Goal: Communication & Community: Share content

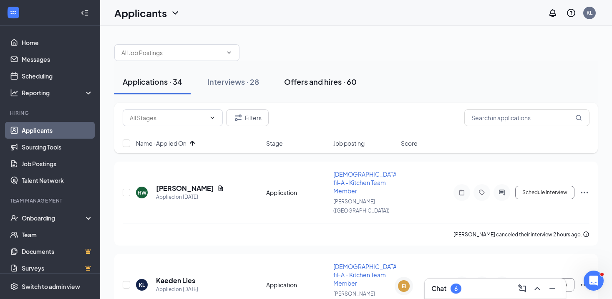
click at [348, 81] on div "Offers and hires · 60" at bounding box center [320, 81] width 73 height 10
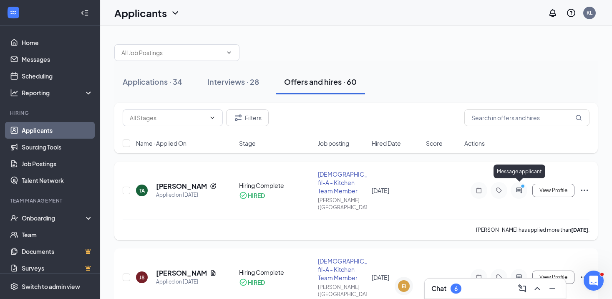
click at [519, 187] on icon "ActiveChat" at bounding box center [518, 189] width 5 height 5
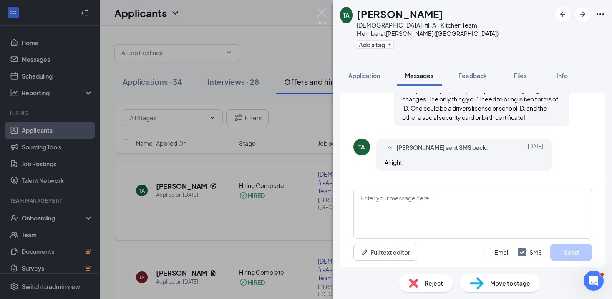
scroll to position [487, 0]
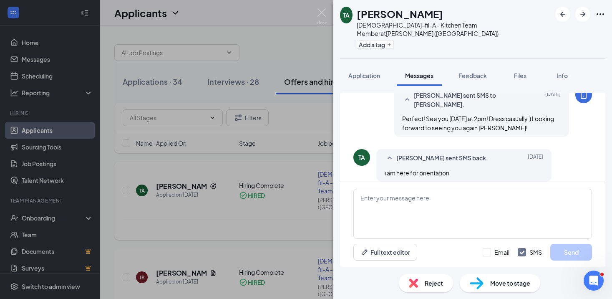
click at [316, 6] on div "TA Tyler Amshey Chick-fil-A - Kitchen Team Member at Walker (MI) Add a tag Appl…" at bounding box center [306, 149] width 612 height 299
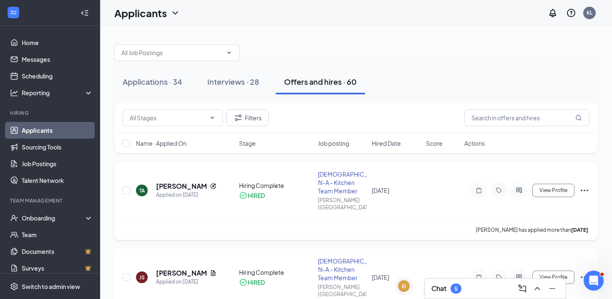
click at [467, 291] on div "Chat 5" at bounding box center [495, 288] width 128 height 13
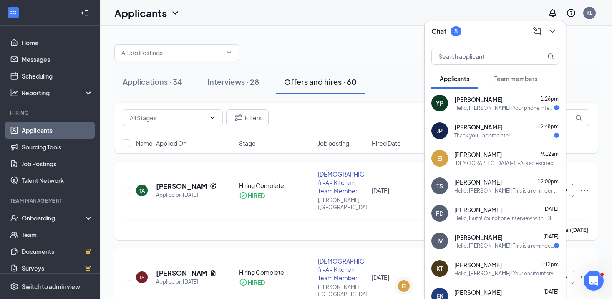
click at [499, 104] on div "Hello, [PERSON_NAME]! Your phone interview with [DEMOGRAPHIC_DATA]-fil-A [PERSO…" at bounding box center [504, 107] width 100 height 7
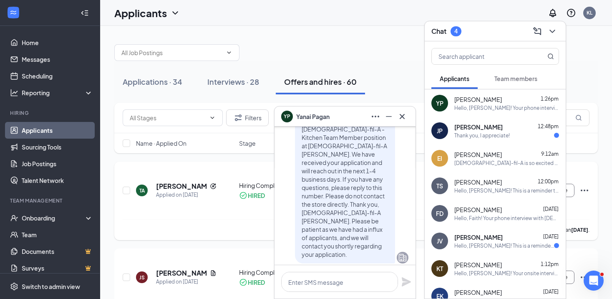
scroll to position [-450, 0]
click at [358, 122] on div "YP Yanai Pagan" at bounding box center [345, 116] width 128 height 13
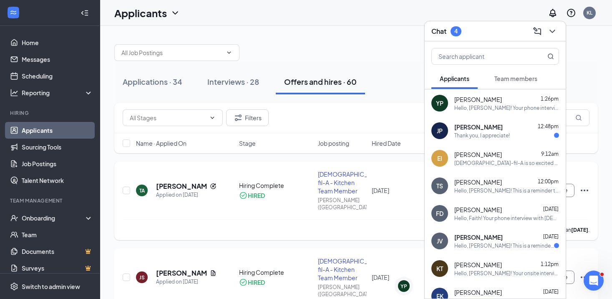
click at [480, 138] on div "Thank you, I appreciate!" at bounding box center [481, 135] width 55 height 7
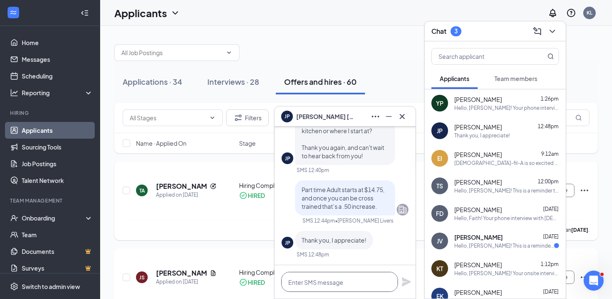
click at [311, 281] on textarea at bounding box center [339, 282] width 117 height 20
type textarea "A"
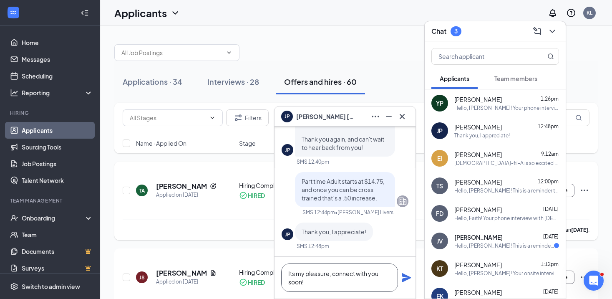
type textarea "Its my pleasure, connect with you soon!"
click at [404, 272] on div "Its my pleasure, connect with you soon!" at bounding box center [345, 278] width 141 height 42
click at [404, 275] on icon "Plane" at bounding box center [406, 277] width 9 height 9
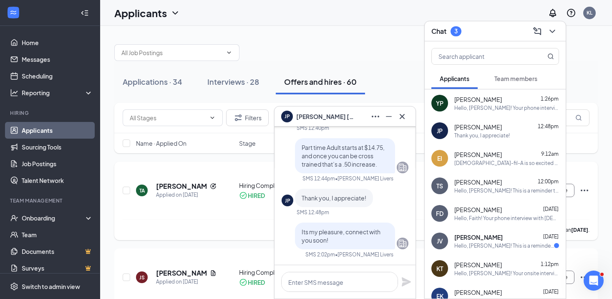
click at [347, 120] on div "JP Julia Pepple" at bounding box center [345, 116] width 128 height 13
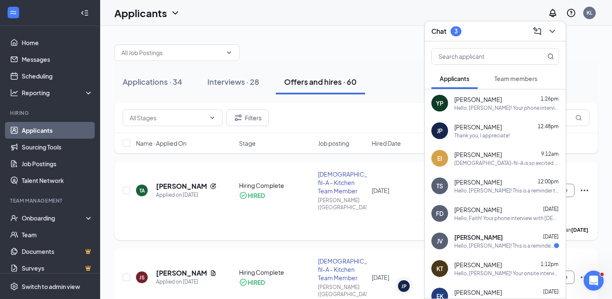
click at [471, 38] on div "Chat 3" at bounding box center [495, 31] width 141 height 20
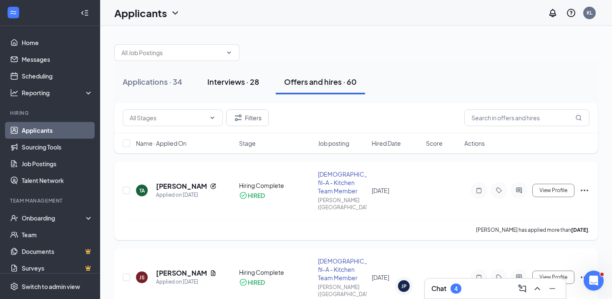
click at [243, 80] on div "Interviews · 28" at bounding box center [233, 81] width 52 height 10
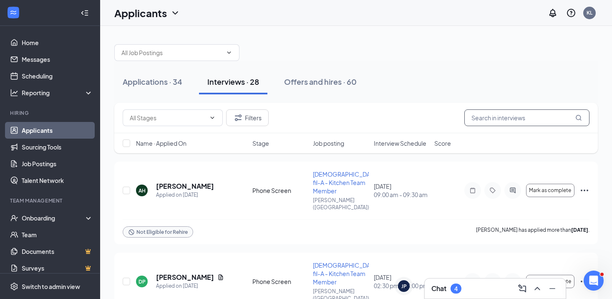
click at [507, 122] on input "text" at bounding box center [526, 117] width 125 height 17
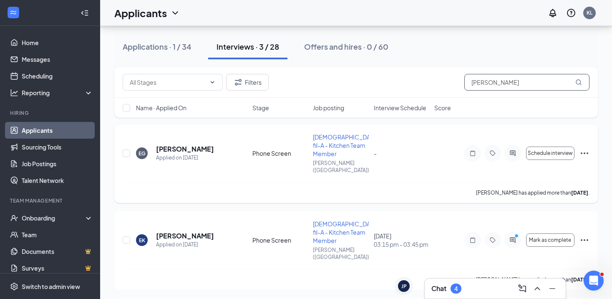
scroll to position [47, 0]
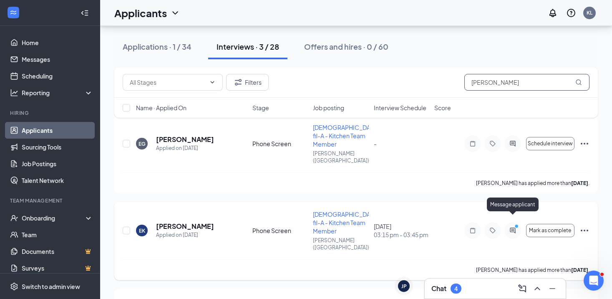
type input "elijah"
click at [510, 227] on icon "ActiveChat" at bounding box center [512, 229] width 5 height 5
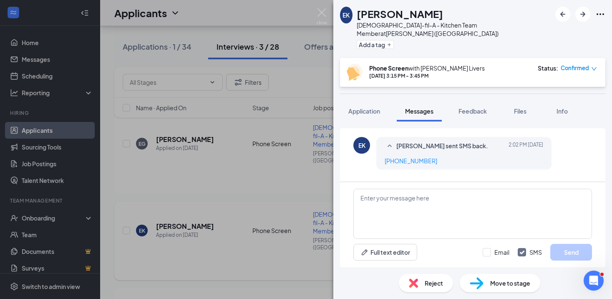
scroll to position [400, 0]
click at [373, 107] on span "Application" at bounding box center [364, 111] width 32 height 8
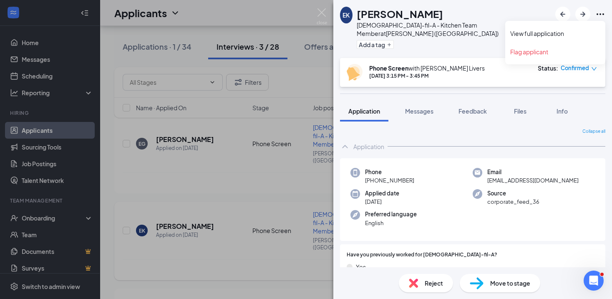
click at [603, 15] on icon "Ellipses" at bounding box center [600, 14] width 10 height 10
click at [596, 12] on icon "Ellipses" at bounding box center [600, 14] width 10 height 10
click at [570, 32] on link "View full application" at bounding box center [555, 33] width 90 height 8
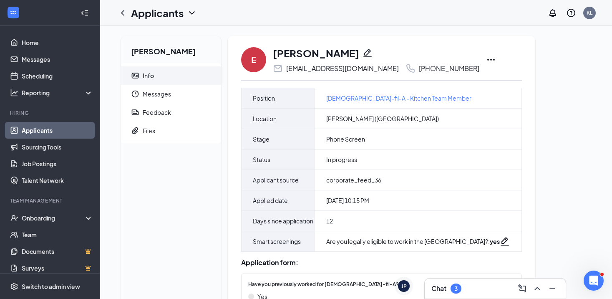
click at [486, 62] on icon "Ellipses" at bounding box center [491, 60] width 10 height 10
click at [363, 55] on icon "Pencil" at bounding box center [368, 53] width 10 height 10
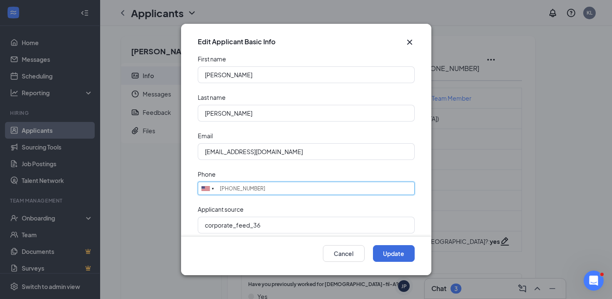
click at [260, 184] on input "[PHONE_NUMBER]" at bounding box center [306, 187] width 217 height 13
click at [258, 192] on input "[PHONE_NUMBER]" at bounding box center [306, 187] width 217 height 13
type input "[PHONE_NUMBER]"
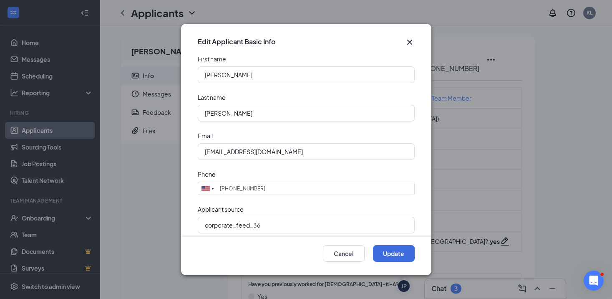
click at [330, 173] on div "Phone" at bounding box center [306, 174] width 217 height 8
click at [392, 257] on button "Update" at bounding box center [394, 253] width 42 height 17
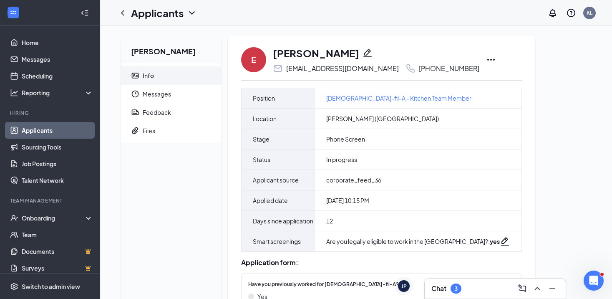
click at [23, 134] on link "Applicants" at bounding box center [57, 130] width 71 height 17
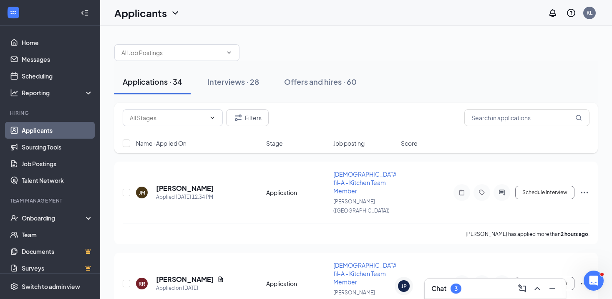
click at [445, 292] on h3 "Chat" at bounding box center [438, 288] width 15 height 9
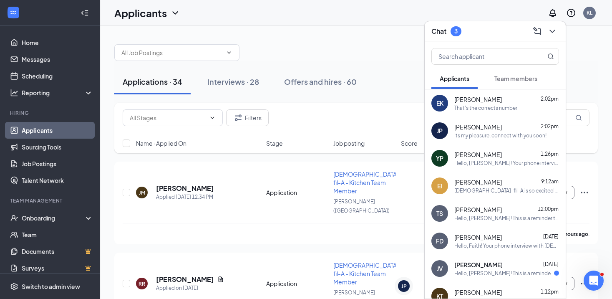
click at [480, 36] on div "Chat 3" at bounding box center [495, 31] width 128 height 13
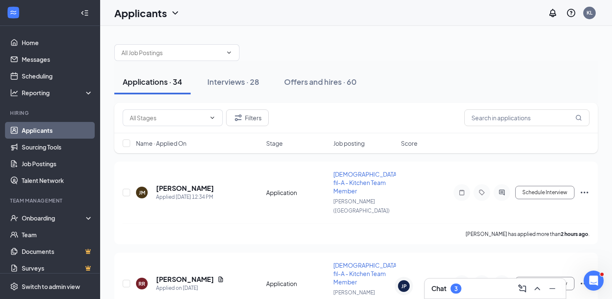
click at [182, 147] on span "Name · Applied On" at bounding box center [161, 143] width 50 height 8
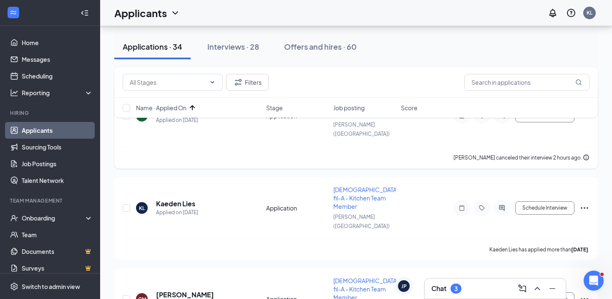
scroll to position [78, 0]
click at [179, 198] on h5 "Kaeden Lies" at bounding box center [175, 202] width 39 height 9
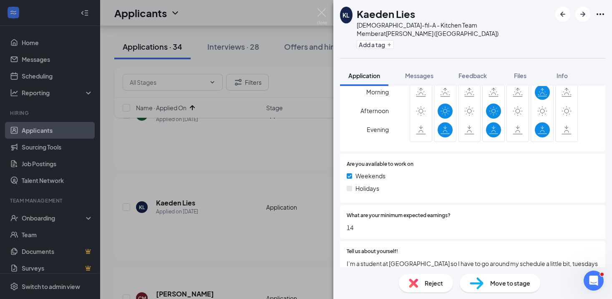
scroll to position [387, 0]
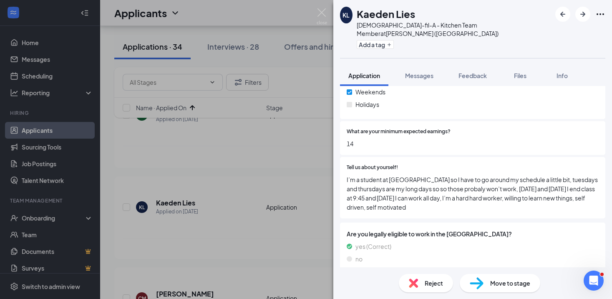
click at [426, 283] on span "Reject" at bounding box center [434, 282] width 18 height 9
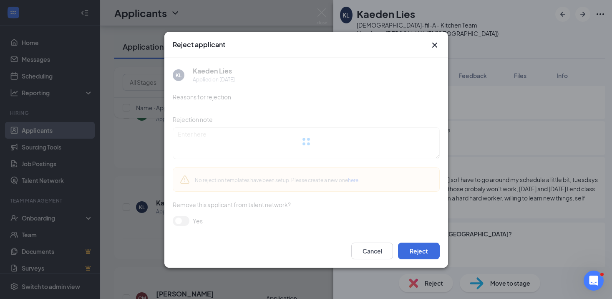
scroll to position [383, 0]
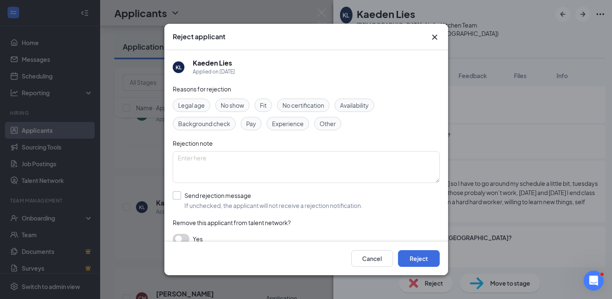
click at [272, 203] on input "Send rejection message If unchecked, the applicant will not receive a rejection…" at bounding box center [268, 200] width 190 height 18
checkbox input "true"
click at [412, 259] on button "Reject" at bounding box center [419, 258] width 42 height 17
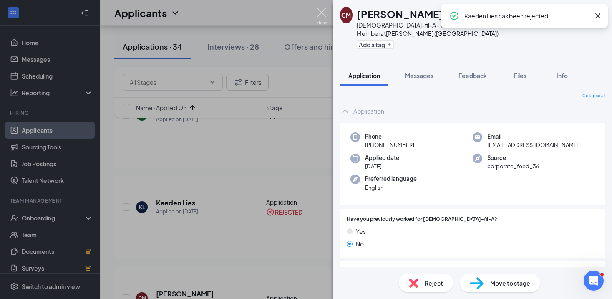
click at [321, 15] on img at bounding box center [322, 16] width 10 height 16
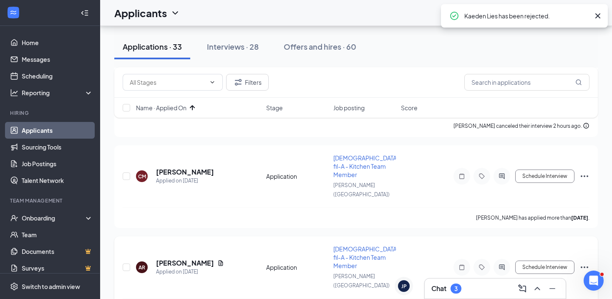
scroll to position [94, 0]
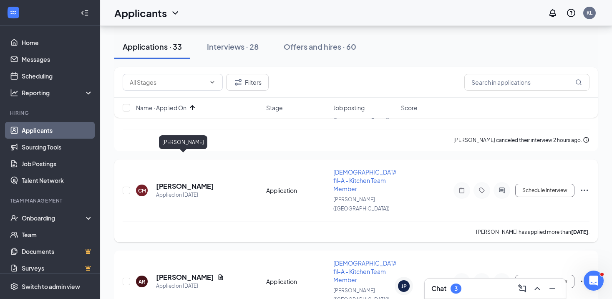
click at [186, 181] on h5 "[PERSON_NAME]" at bounding box center [185, 185] width 58 height 9
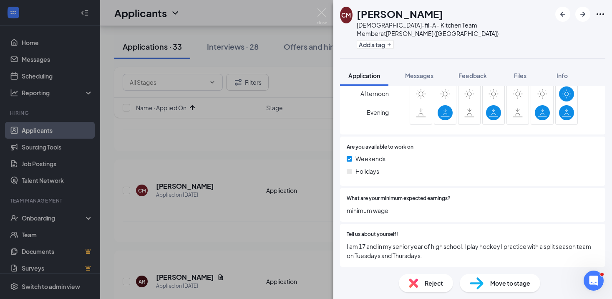
scroll to position [322, 0]
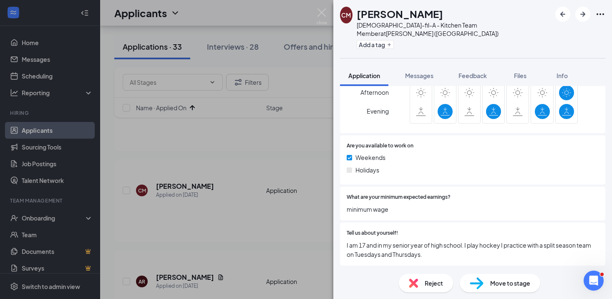
click at [425, 283] on span "Reject" at bounding box center [434, 282] width 18 height 9
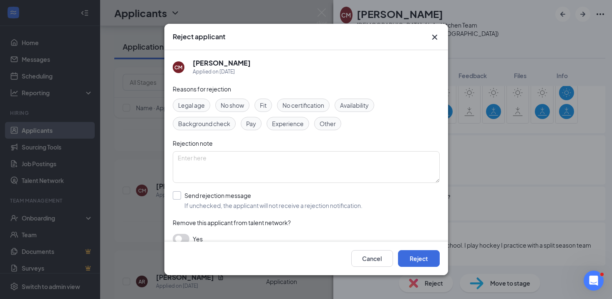
click at [243, 197] on input "Send rejection message If unchecked, the applicant will not receive a rejection…" at bounding box center [268, 200] width 190 height 18
checkbox input "true"
click at [260, 171] on textarea at bounding box center [306, 167] width 267 height 32
type textarea "a"
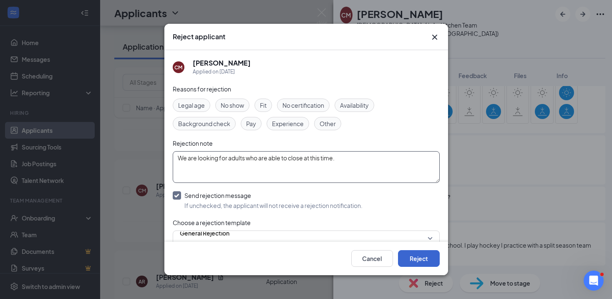
type textarea "We are looking for adults who are able to close at this time."
click at [413, 257] on button "Reject" at bounding box center [419, 258] width 42 height 17
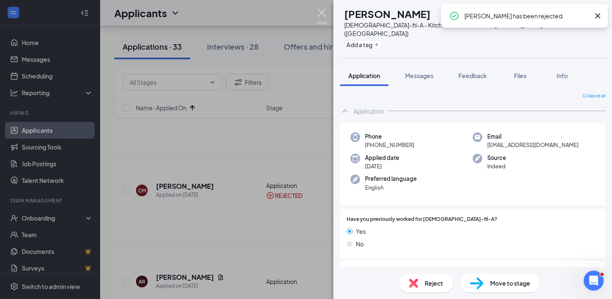
click at [325, 9] on img at bounding box center [322, 16] width 10 height 16
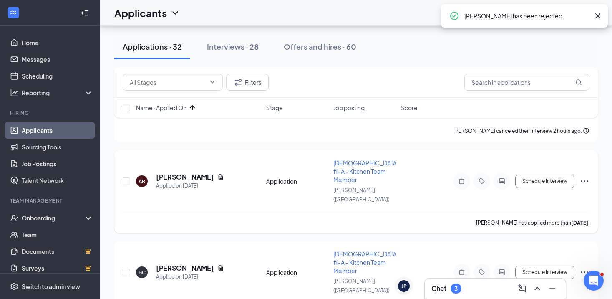
scroll to position [102, 0]
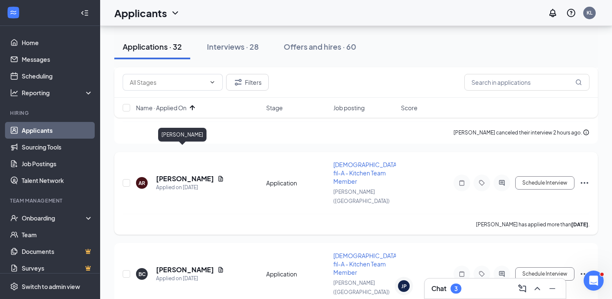
click at [186, 174] on h5 "[PERSON_NAME]" at bounding box center [185, 178] width 58 height 9
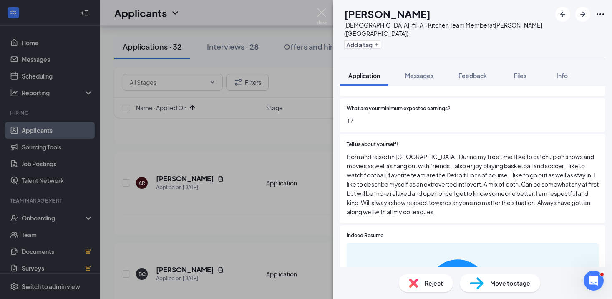
scroll to position [411, 0]
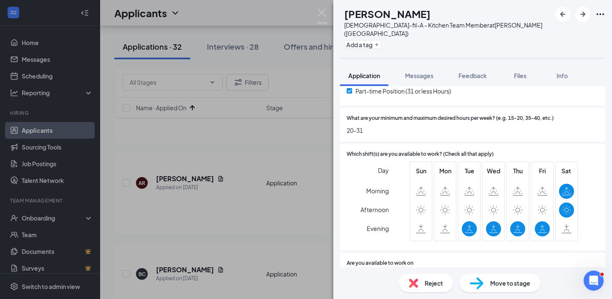
scroll to position [0, 0]
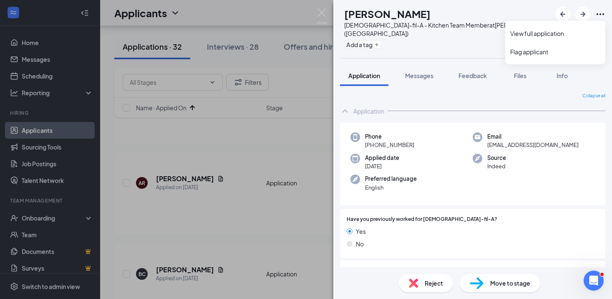
click at [601, 12] on icon "Ellipses" at bounding box center [600, 14] width 10 height 10
click at [598, 13] on icon "Ellipses" at bounding box center [600, 14] width 10 height 10
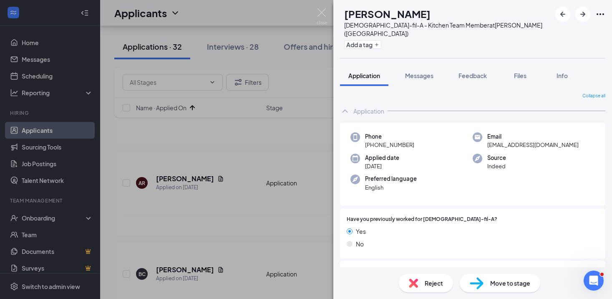
click at [328, 10] on div "AR [PERSON_NAME][DEMOGRAPHIC_DATA]-fil-A - Kitchen Team Member at [PERSON_NAME]…" at bounding box center [306, 149] width 612 height 299
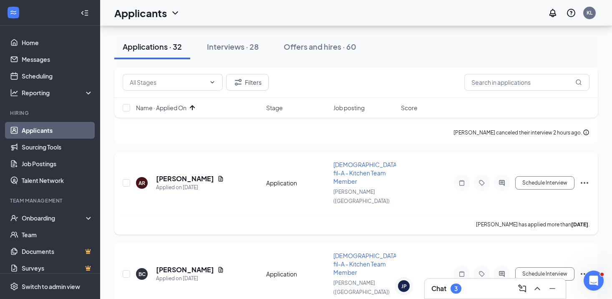
click at [585, 178] on icon "Ellipses" at bounding box center [585, 183] width 10 height 10
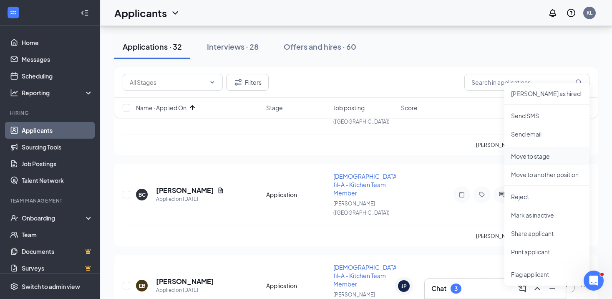
scroll to position [181, 0]
click at [536, 231] on p "Share applicant" at bounding box center [547, 233] width 72 height 8
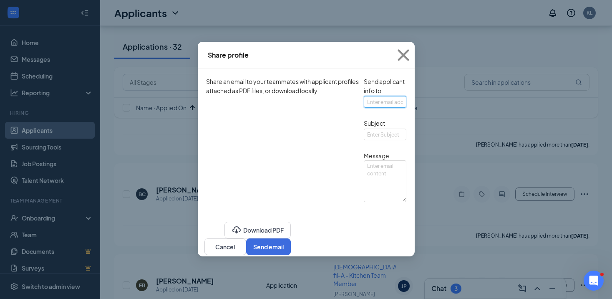
click at [364, 108] on input "text" at bounding box center [385, 102] width 43 height 12
type input "[PERSON_NAME][EMAIL_ADDRESS][PERSON_NAME][DOMAIN_NAME]"
click at [364, 140] on input "text" at bounding box center [385, 135] width 43 height 12
drag, startPoint x: 268, startPoint y: 161, endPoint x: 232, endPoint y: 159, distance: 35.9
click at [364, 140] on input "Previous CFA Experience out of [US_STATE]" at bounding box center [385, 135] width 43 height 12
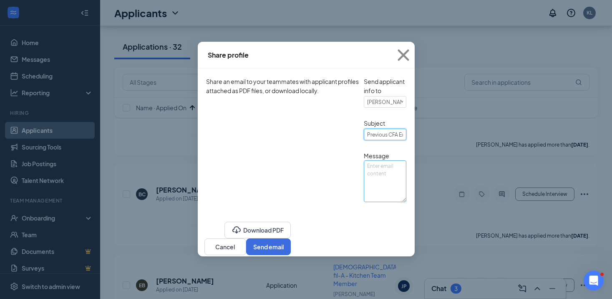
type input "Previous CFA Experience"
click at [364, 202] on textarea at bounding box center [385, 181] width 43 height 42
click at [364, 201] on textarea "His resume states he worked for CFA [DATE]-[DATE]." at bounding box center [385, 181] width 43 height 42
click at [364, 200] on textarea "His resume states he worked for CFA in [GEOGRAPHIC_DATA] [DATE]-[DATE]." at bounding box center [385, 181] width 43 height 42
type textarea "His resume states he worked for CFA in [GEOGRAPHIC_DATA] [DATE]-[DATE]. I know …"
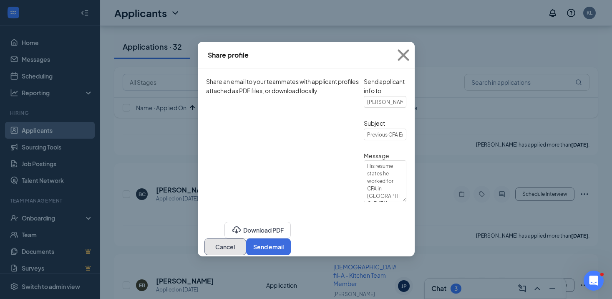
click at [246, 255] on button "Cancel" at bounding box center [225, 246] width 42 height 17
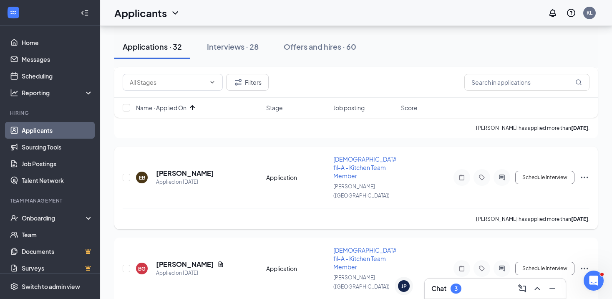
scroll to position [286, 0]
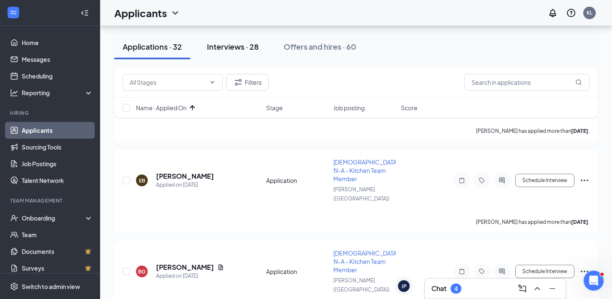
click at [241, 39] on button "Interviews · 28" at bounding box center [233, 46] width 68 height 25
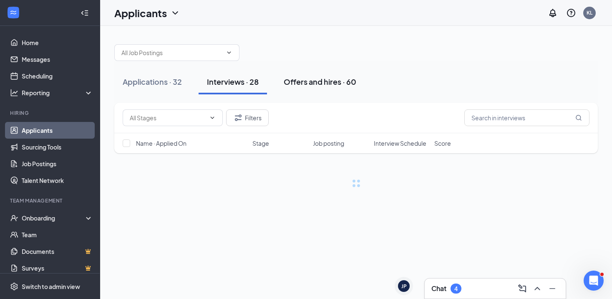
click at [325, 90] on button "Offers and hires · 60" at bounding box center [319, 81] width 89 height 25
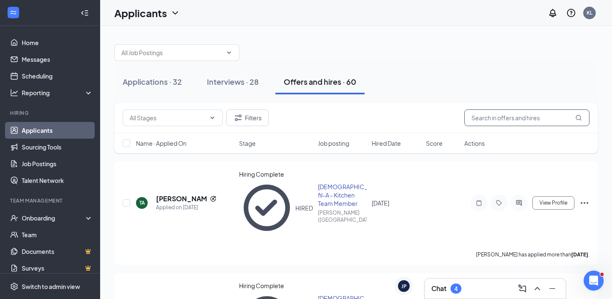
click at [483, 116] on input "text" at bounding box center [526, 117] width 125 height 17
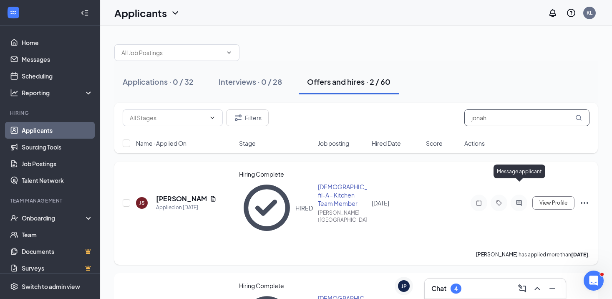
type input "jonah"
click at [519, 199] on icon "ActiveChat" at bounding box center [519, 202] width 10 height 7
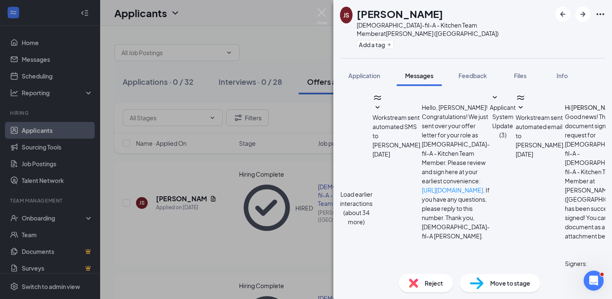
scroll to position [174, 0]
paste textarea "This usually takes around 45-60 minutes. When you come in for admin day, we wil…"
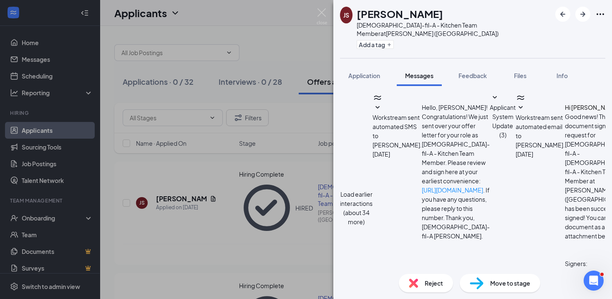
type textarea "Hey [PERSON_NAME], could you come at 1pm [DATE] for orientation ? This usually …"
click at [319, 14] on img at bounding box center [322, 16] width 10 height 16
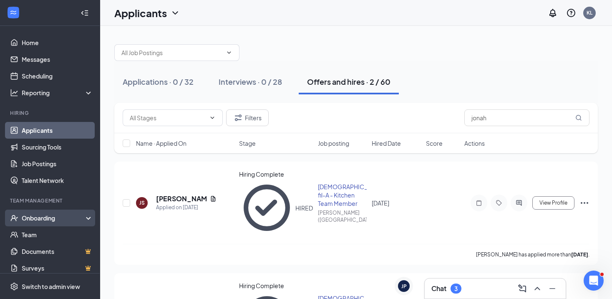
click at [72, 214] on div "Onboarding" at bounding box center [54, 218] width 64 height 8
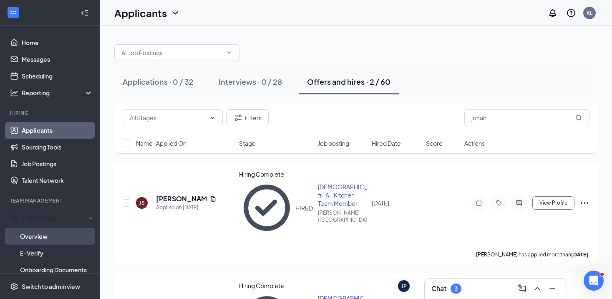
click at [63, 235] on link "Overview" at bounding box center [56, 236] width 73 height 17
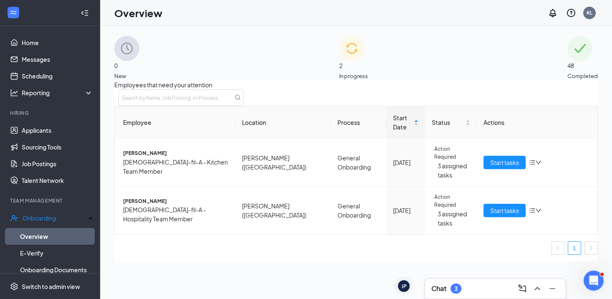
click at [455, 282] on div "Chat 3" at bounding box center [495, 288] width 128 height 13
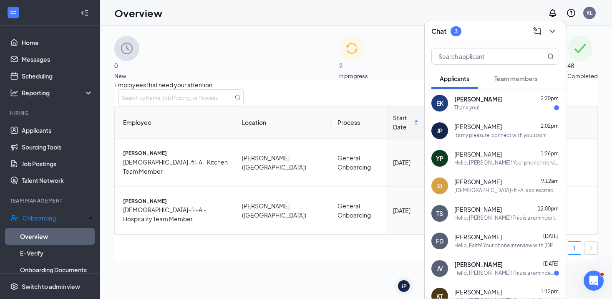
click at [513, 75] on span "Team members" at bounding box center [515, 79] width 43 height 8
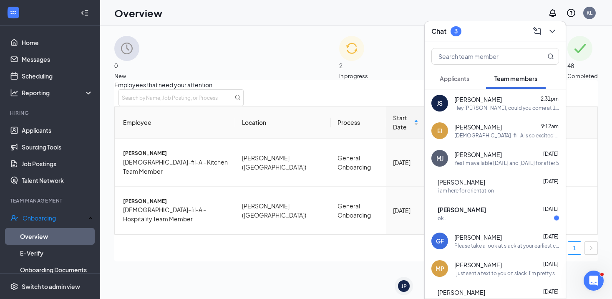
click at [496, 101] on div "[PERSON_NAME] 2:31pm" at bounding box center [506, 99] width 105 height 8
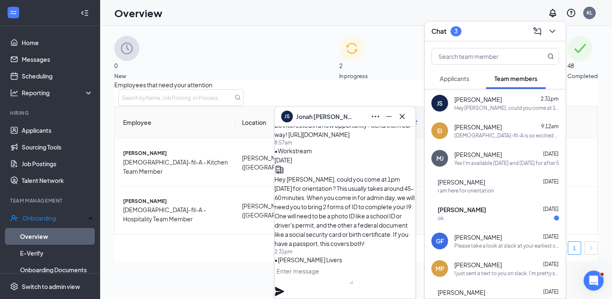
click at [355, 121] on div "JS [PERSON_NAME]" at bounding box center [345, 116] width 128 height 13
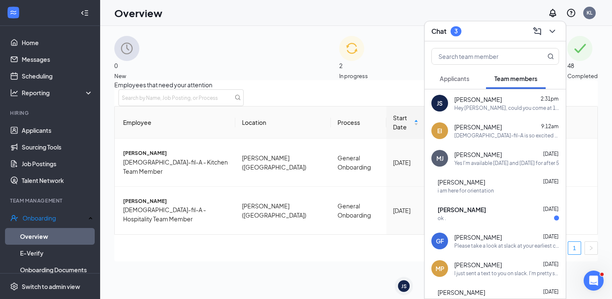
click at [489, 36] on div "Chat 3" at bounding box center [495, 31] width 128 height 13
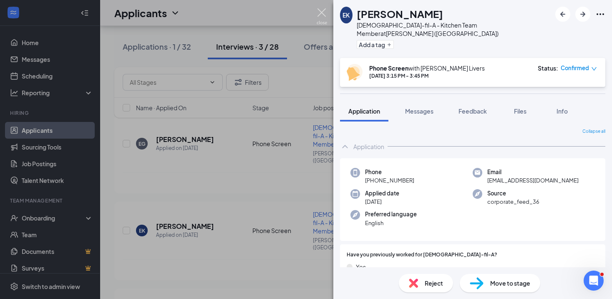
click at [324, 17] on img at bounding box center [322, 16] width 10 height 16
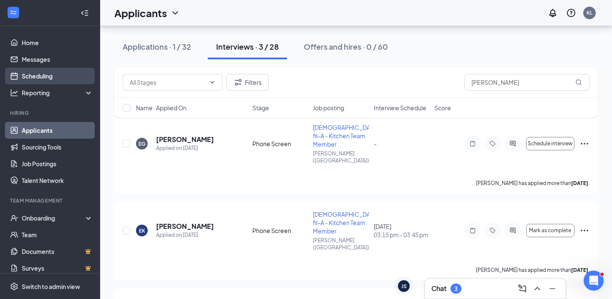
click at [76, 74] on link "Scheduling" at bounding box center [57, 76] width 71 height 17
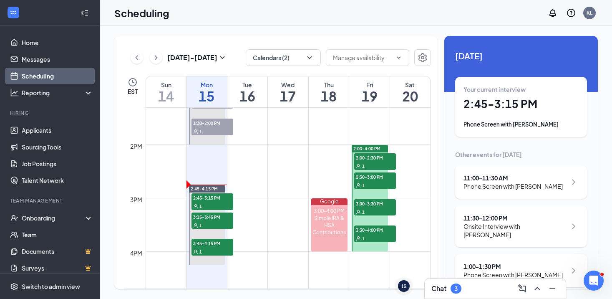
scroll to position [718, 0]
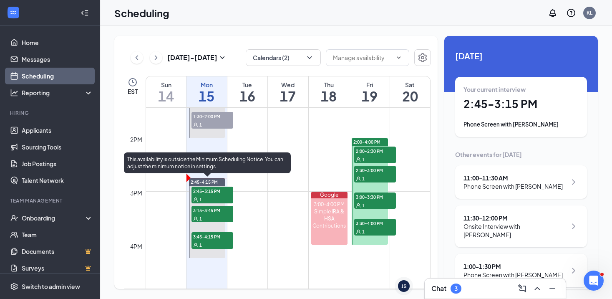
click at [218, 194] on span "2:45-3:15 PM" at bounding box center [213, 190] width 42 height 8
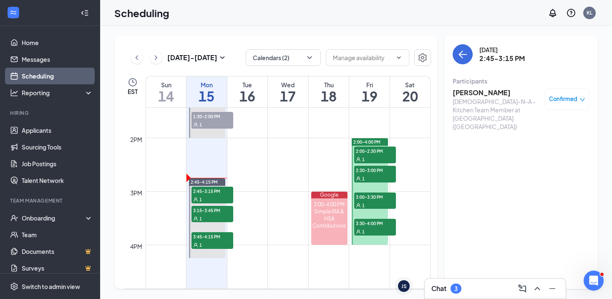
click at [463, 94] on h3 "Jayden Nixon" at bounding box center [497, 92] width 88 height 9
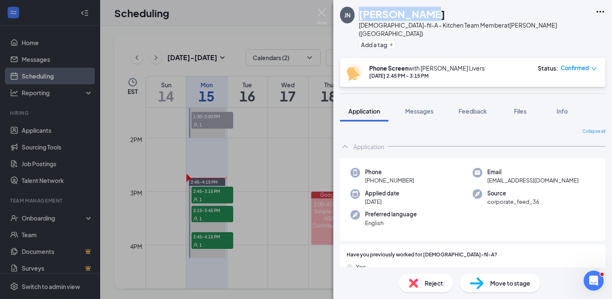
drag, startPoint x: 361, startPoint y: 11, endPoint x: 438, endPoint y: 12, distance: 77.6
click at [438, 12] on div "Jayden Nixon" at bounding box center [475, 14] width 232 height 14
copy h1 "Jayden Nixon"
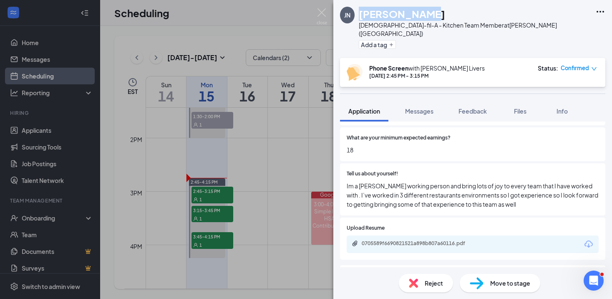
scroll to position [423, 0]
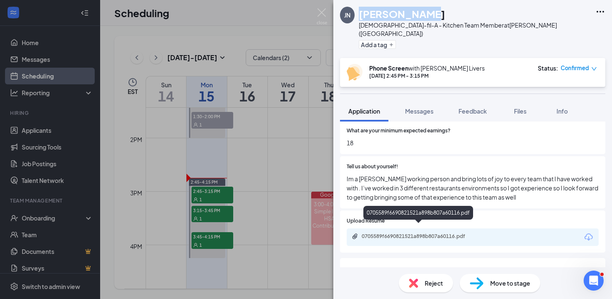
click at [418, 233] on div "0705589f6690821521a898b807a60116.pdf" at bounding box center [420, 236] width 117 height 7
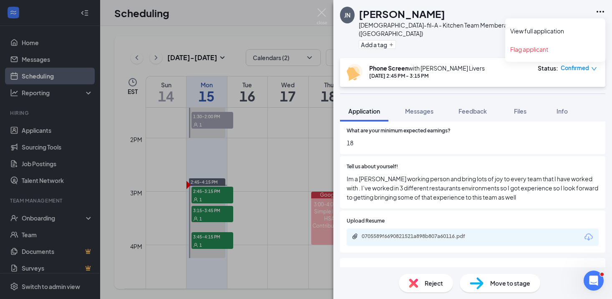
click at [600, 11] on icon "Ellipses" at bounding box center [600, 12] width 10 height 10
click at [563, 32] on link "View full application" at bounding box center [555, 31] width 90 height 8
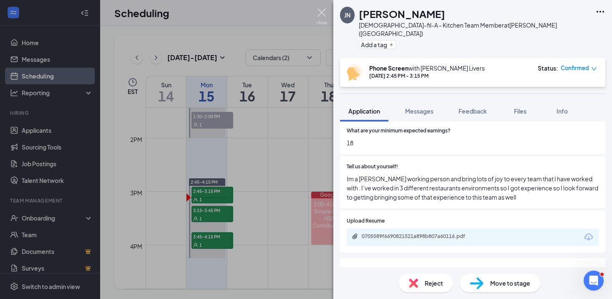
click at [322, 12] on img at bounding box center [322, 16] width 10 height 16
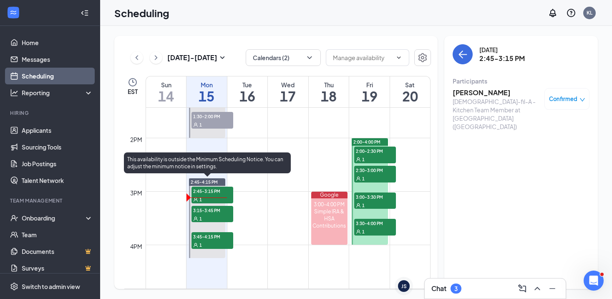
click at [216, 215] on div "1" at bounding box center [213, 218] width 42 height 8
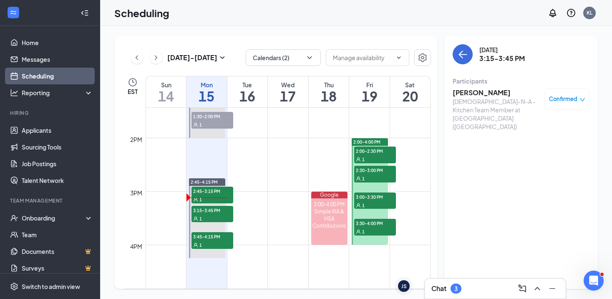
click at [483, 95] on h3 "[PERSON_NAME]" at bounding box center [497, 92] width 88 height 9
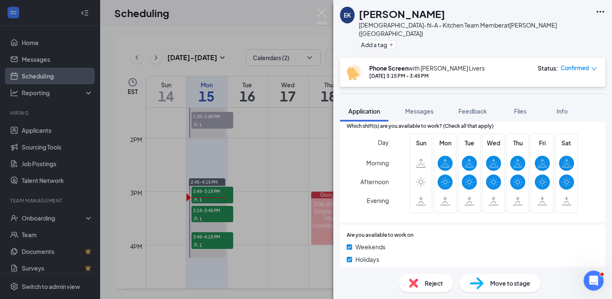
scroll to position [264, 0]
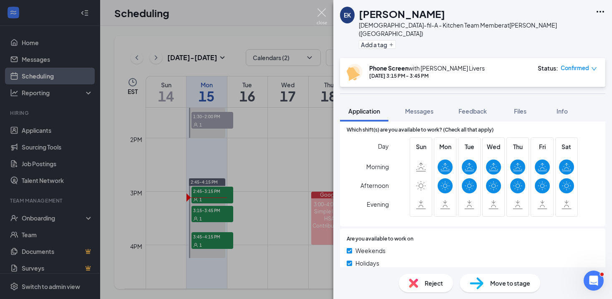
click at [322, 13] on img at bounding box center [322, 16] width 10 height 16
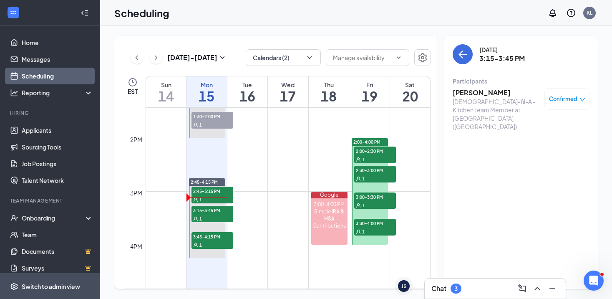
click at [59, 279] on span "Switch to admin view" at bounding box center [57, 285] width 71 height 25
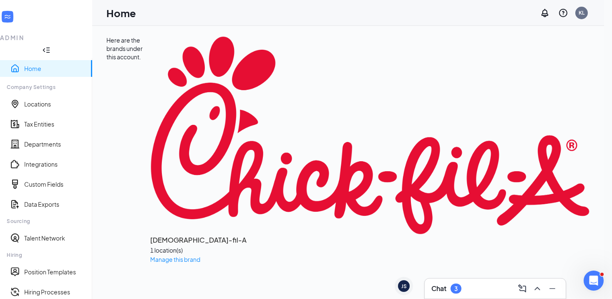
scroll to position [51, 0]
click at [59, 267] on link "Position Templates" at bounding box center [54, 271] width 61 height 8
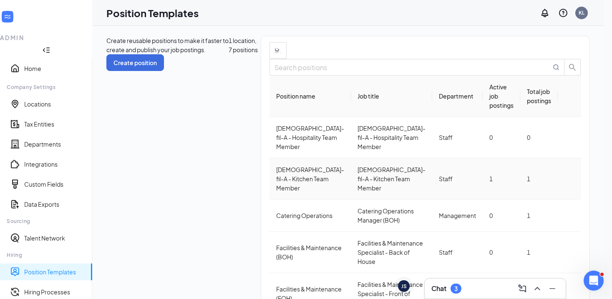
click at [577, 168] on td at bounding box center [569, 178] width 23 height 41
click at [577, 183] on icon "Ellipses" at bounding box center [575, 184] width 8 height 2
click at [522, 188] on span "Edit" at bounding box center [538, 186] width 75 height 9
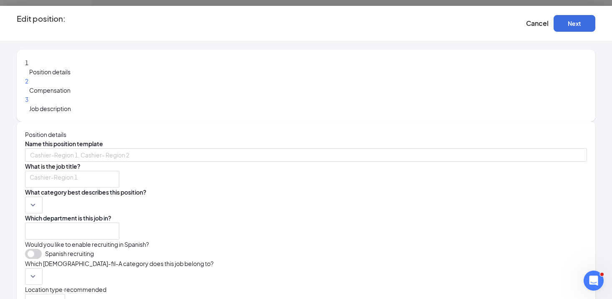
type input "[DEMOGRAPHIC_DATA]-fil-A - Kitchen Team Member"
type input "Staff"
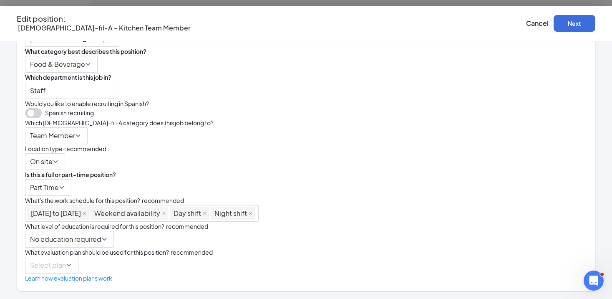
scroll to position [241, 0]
click at [207, 212] on icon "close" at bounding box center [204, 213] width 3 height 3
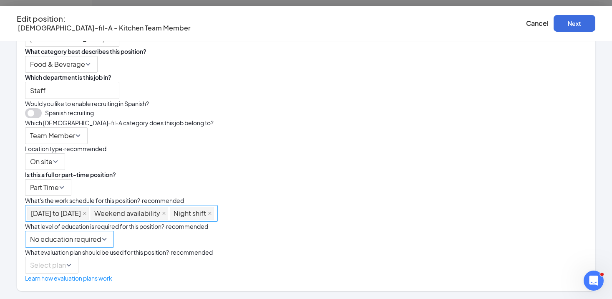
scroll to position [37, 0]
click at [553, 32] on div "Edit position : Chick-fil-A - Kitchen Team Member Cancel Next" at bounding box center [306, 23] width 612 height 35
click at [554, 29] on button "Next" at bounding box center [575, 23] width 42 height 17
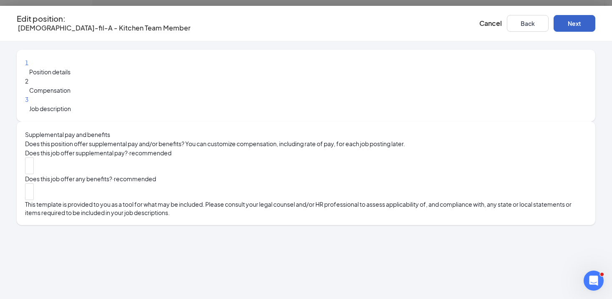
scroll to position [0, 0]
click at [554, 17] on button "Next" at bounding box center [575, 23] width 42 height 17
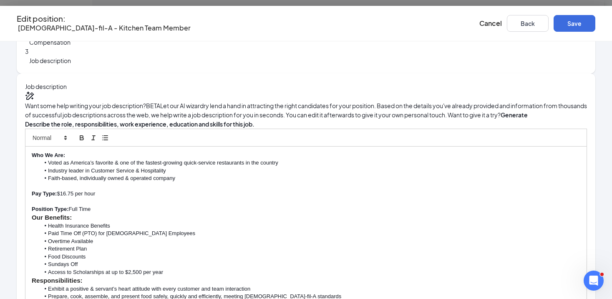
scroll to position [60, 0]
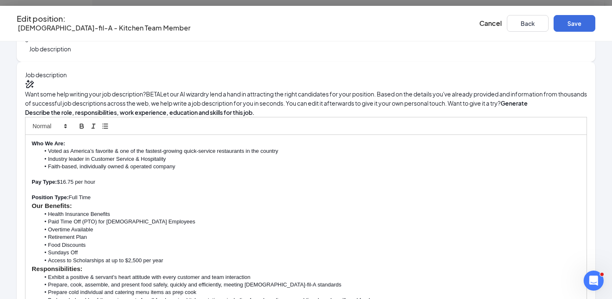
click at [267, 201] on p "Position Type: Full Time" at bounding box center [306, 198] width 549 height 8
click at [232, 186] on p "Pay Type: $16.75 per hour" at bounding box center [306, 182] width 549 height 8
click at [278, 201] on p "Position Type: Full Time or" at bounding box center [306, 198] width 549 height 8
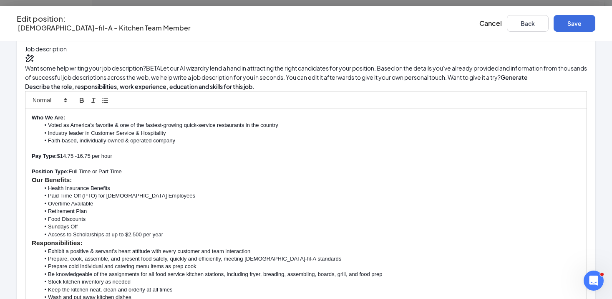
scroll to position [161, 0]
drag, startPoint x: 242, startPoint y: 260, endPoint x: 204, endPoint y: 259, distance: 38.4
click at [86, 104] on icon "button" at bounding box center [82, 100] width 8 height 8
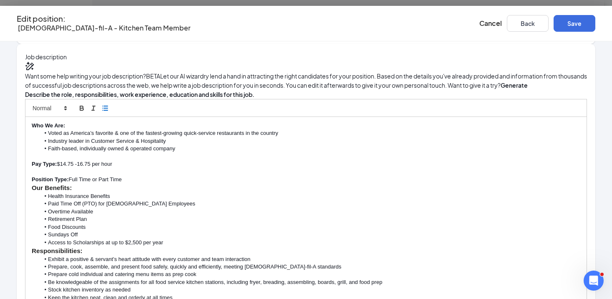
scroll to position [300, 0]
click at [555, 20] on button "Save" at bounding box center [575, 23] width 42 height 17
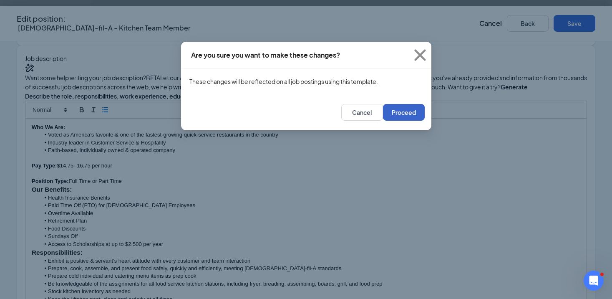
click at [394, 115] on button "Proceed" at bounding box center [404, 112] width 42 height 17
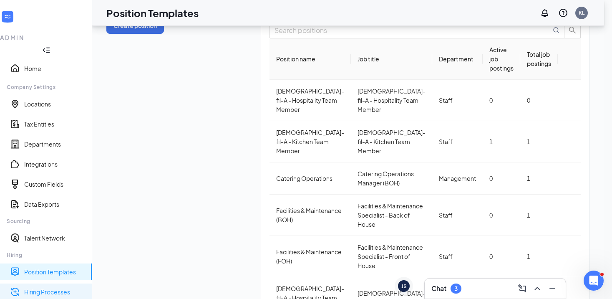
click at [62, 287] on link "Hiring Processes" at bounding box center [54, 291] width 61 height 8
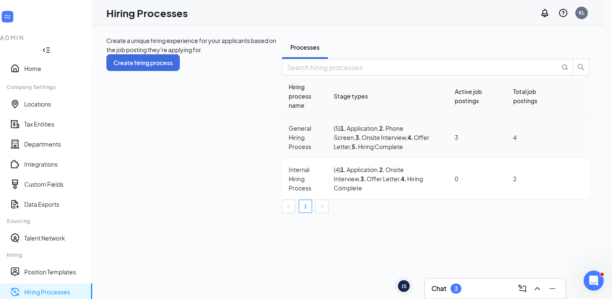
click at [577, 137] on icon "Ellipses" at bounding box center [577, 137] width 0 height 0
click at [527, 163] on span "Edit" at bounding box center [538, 159] width 75 height 9
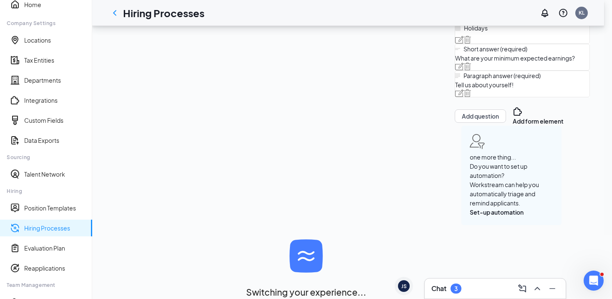
scroll to position [704, 0]
click at [455, 43] on img at bounding box center [459, 40] width 8 height 8
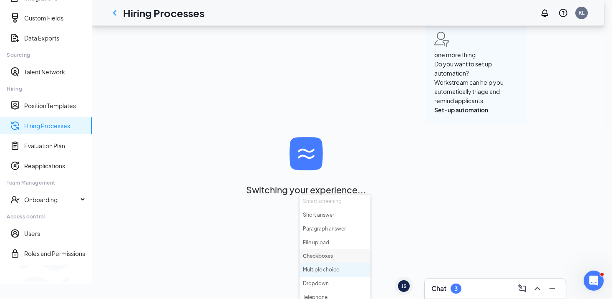
click at [324, 263] on li "Multiple choice" at bounding box center [335, 270] width 71 height 14
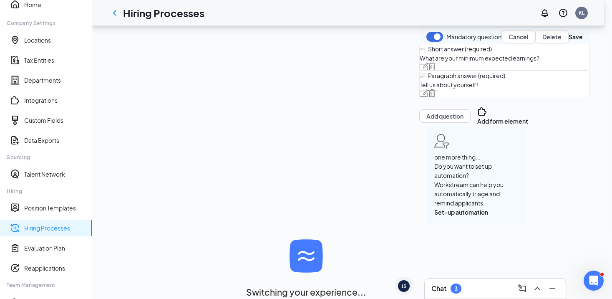
scroll to position [0, 5]
type input "Are you available to work on weekends and holidays?"
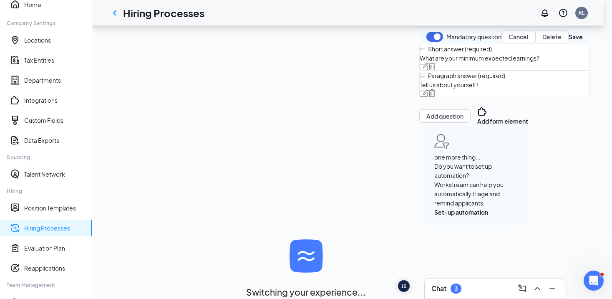
type input "No"
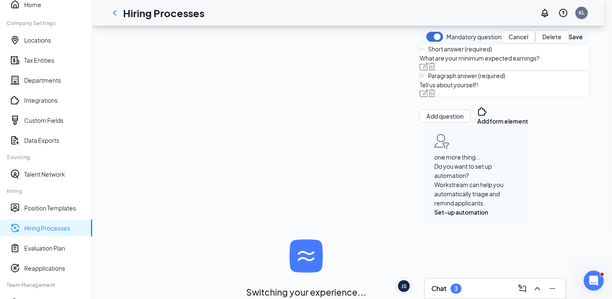
type input "yes"
click at [569, 43] on button "Save" at bounding box center [576, 36] width 14 height 13
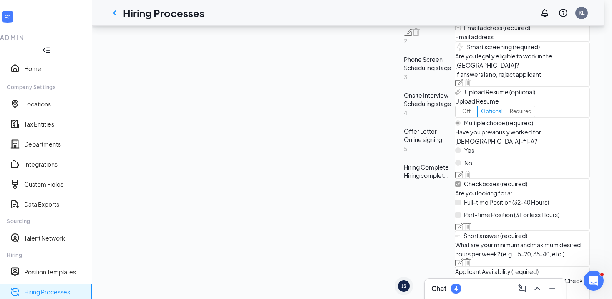
scroll to position [226, 0]
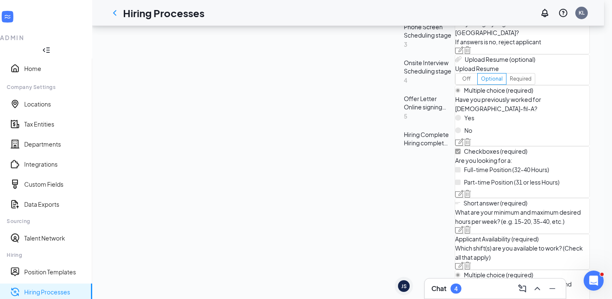
click at [404, 39] on div "Scheduling stage" at bounding box center [428, 35] width 48 height 8
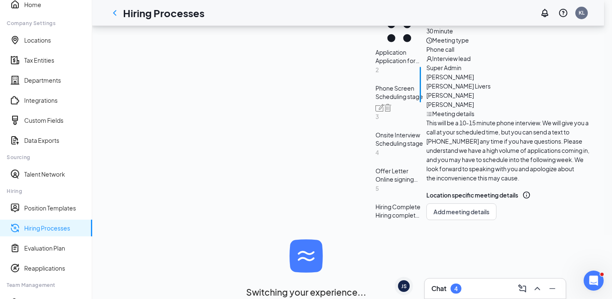
click at [375, 60] on div "Application form stage" at bounding box center [399, 60] width 48 height 8
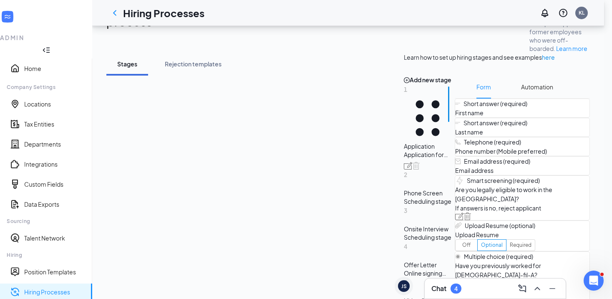
scroll to position [60, 0]
click at [521, 98] on span "Automation" at bounding box center [537, 86] width 32 height 23
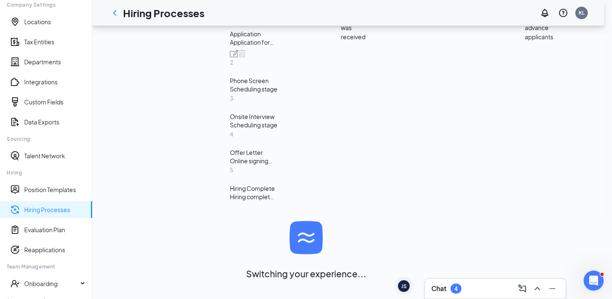
scroll to position [257, 0]
click at [415, 23] on span "Edit message" at bounding box center [434, 18] width 38 height 9
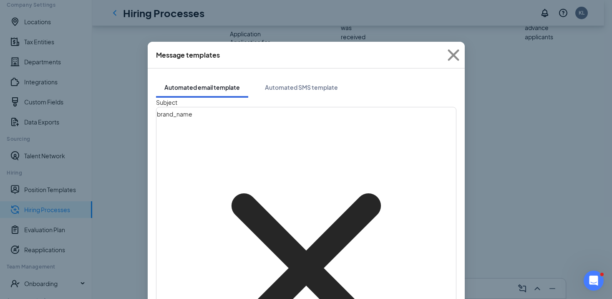
scroll to position [13, 0]
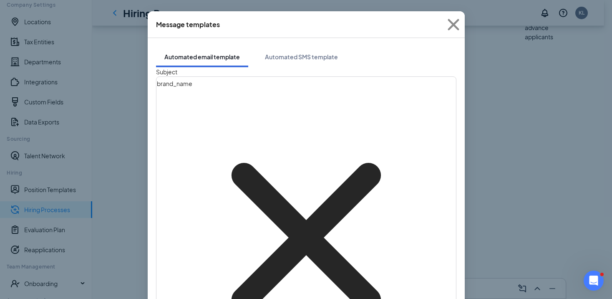
scroll to position [0, 0]
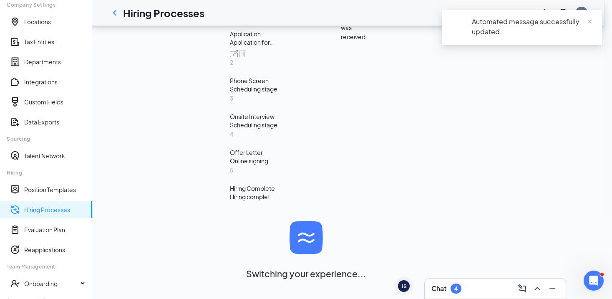
click at [415, 23] on span "Edit message" at bounding box center [434, 18] width 38 height 9
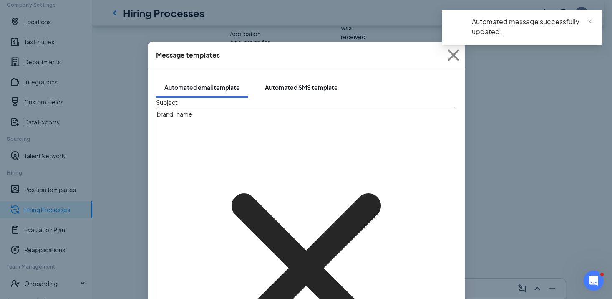
click at [290, 83] on div "Automated SMS template" at bounding box center [301, 87] width 73 height 8
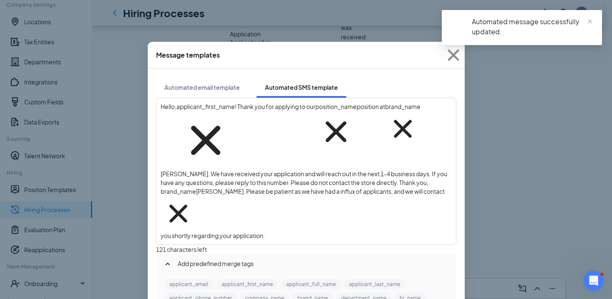
click at [412, 170] on span "Walker. We have received your application and will reach out in the next 1-4 bu…" at bounding box center [304, 178] width 287 height 16
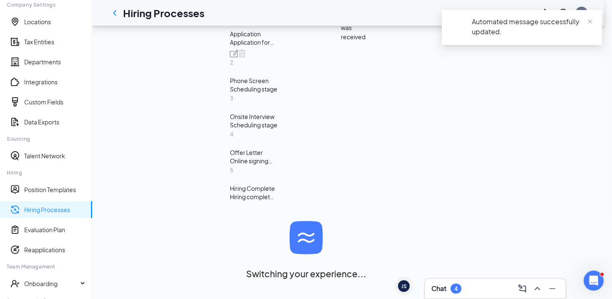
click at [499, 288] on div "Chat 4" at bounding box center [495, 288] width 128 height 13
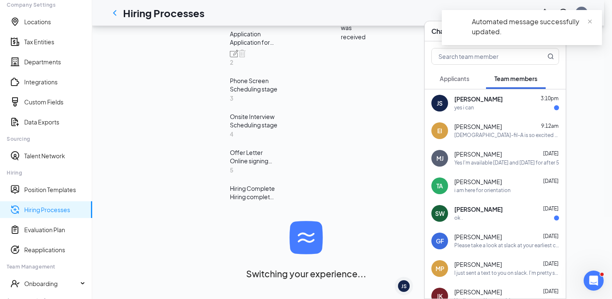
click at [471, 94] on div "JS Jonah Sanchez 3:10pm yes i can" at bounding box center [495, 103] width 141 height 28
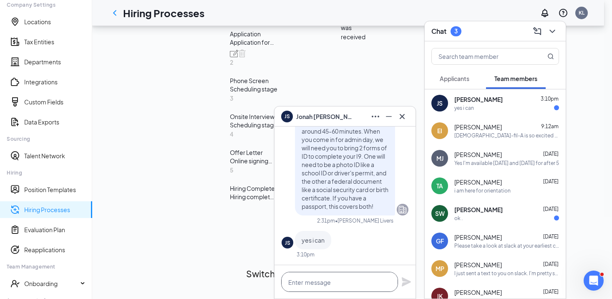
click at [304, 287] on textarea at bounding box center [339, 282] width 117 height 20
type textarea "perfect I will see you Friday!"
click at [405, 282] on icon "Plane" at bounding box center [406, 282] width 10 height 10
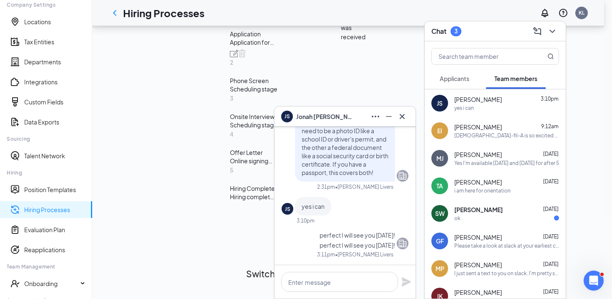
click at [350, 116] on div "JS [PERSON_NAME]" at bounding box center [345, 116] width 128 height 13
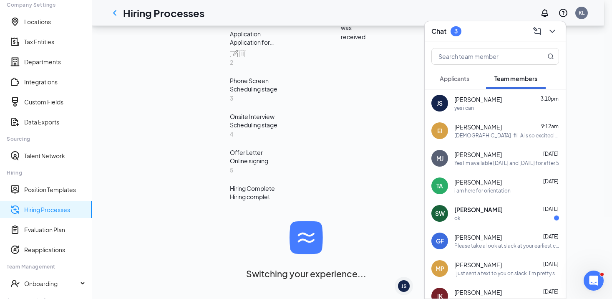
click at [477, 29] on div "Chat 3" at bounding box center [495, 31] width 128 height 13
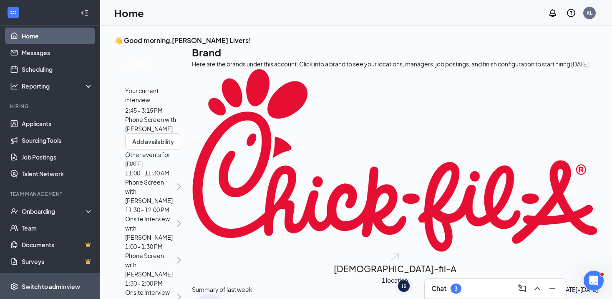
scroll to position [7, 0]
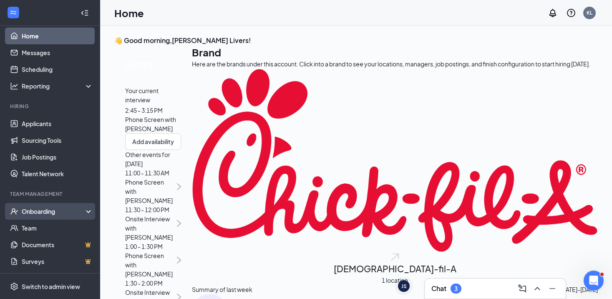
click at [58, 207] on div "Onboarding" at bounding box center [54, 211] width 64 height 8
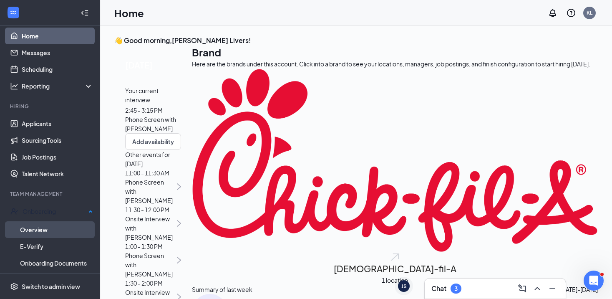
click at [57, 227] on link "Overview" at bounding box center [56, 229] width 73 height 17
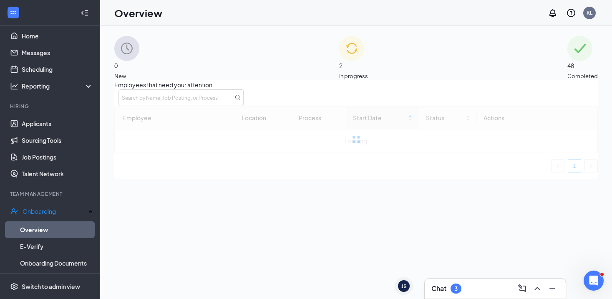
click at [368, 72] on span "In progress" at bounding box center [353, 76] width 29 height 8
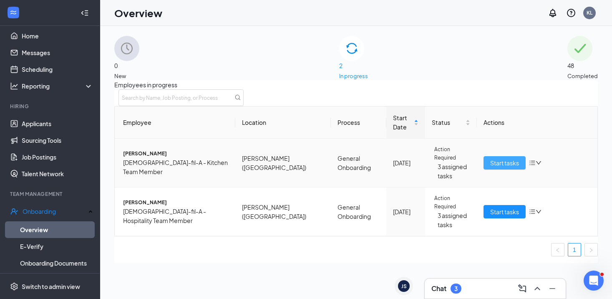
click at [491, 160] on span "Start tasks" at bounding box center [504, 162] width 29 height 9
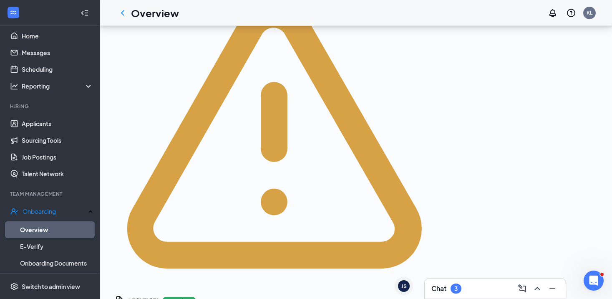
scroll to position [548, 0]
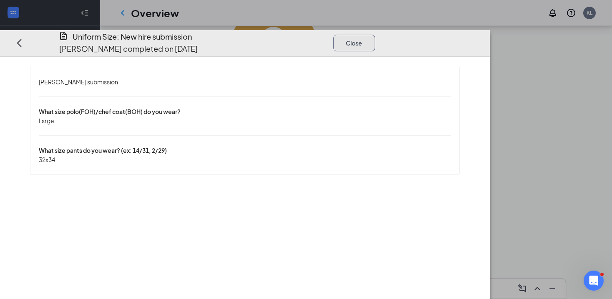
click at [375, 34] on button "Close" at bounding box center [354, 42] width 42 height 17
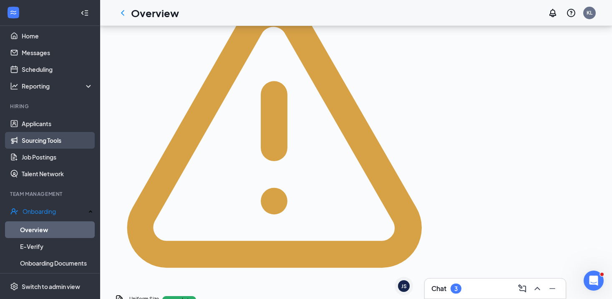
click at [26, 132] on link "Sourcing Tools" at bounding box center [57, 140] width 71 height 17
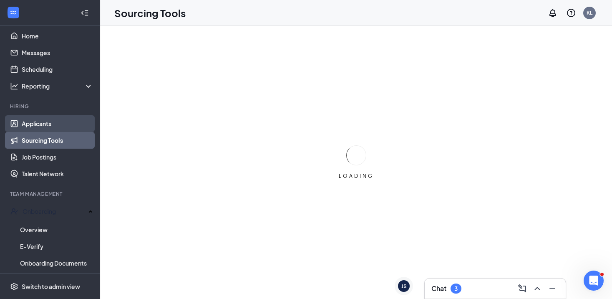
click at [36, 122] on link "Applicants" at bounding box center [57, 123] width 71 height 17
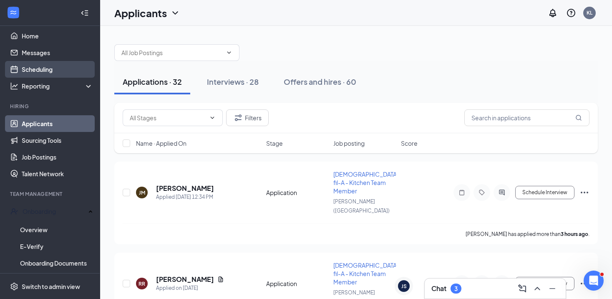
click at [47, 62] on link "Scheduling" at bounding box center [57, 69] width 71 height 17
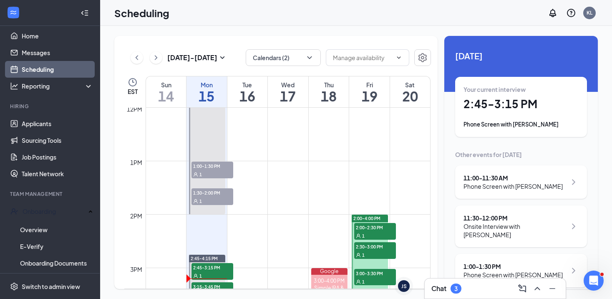
scroll to position [747, 0]
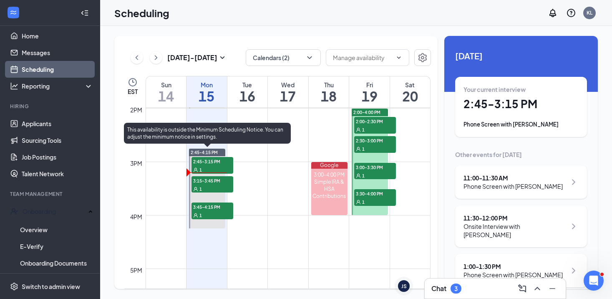
click at [220, 186] on div "1" at bounding box center [213, 188] width 42 height 8
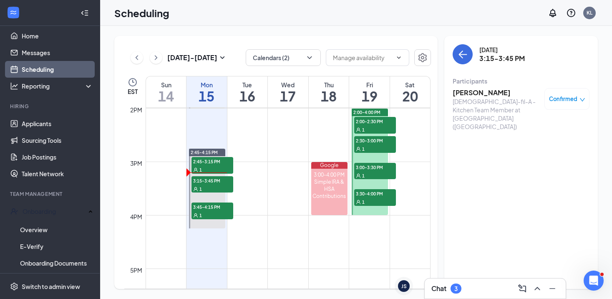
click at [479, 93] on h3 "[PERSON_NAME]" at bounding box center [497, 92] width 88 height 9
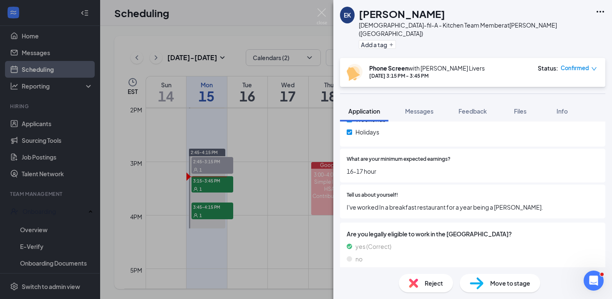
scroll to position [391, 0]
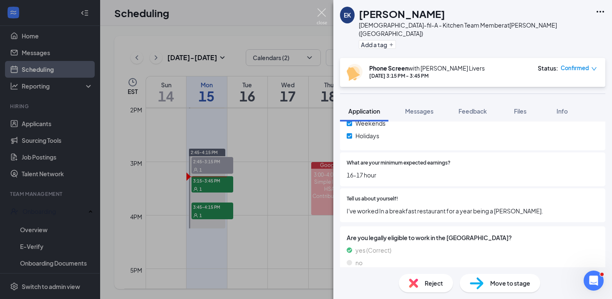
click at [322, 14] on img at bounding box center [322, 16] width 10 height 16
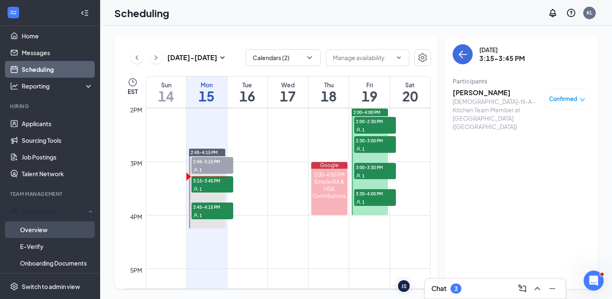
click at [46, 227] on link "Overview" at bounding box center [56, 229] width 73 height 17
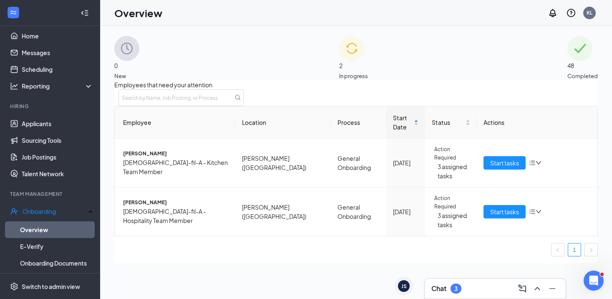
click at [567, 58] on div "48 Completed" at bounding box center [582, 58] width 30 height 44
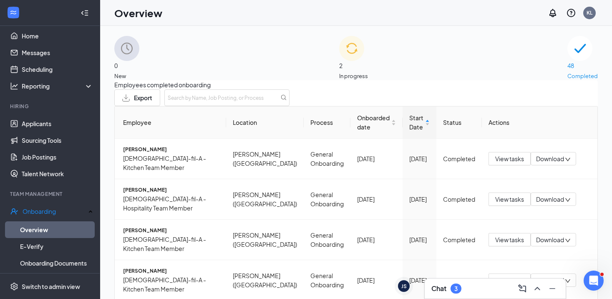
click at [355, 70] on span "2" at bounding box center [353, 65] width 29 height 9
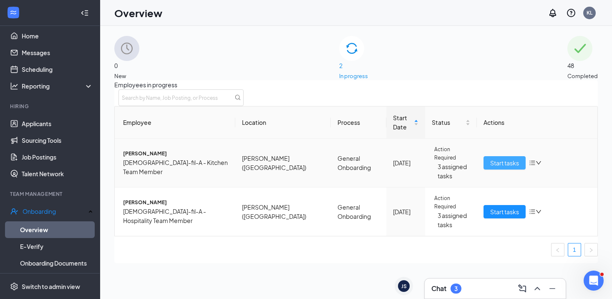
click at [490, 158] on span "Start tasks" at bounding box center [504, 162] width 29 height 9
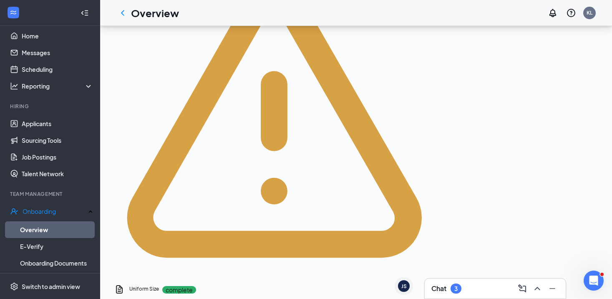
scroll to position [559, 0]
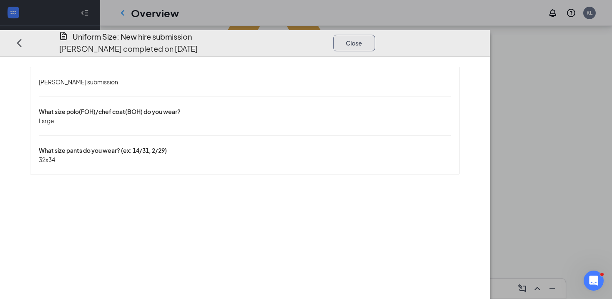
click at [375, 34] on button "Close" at bounding box center [354, 42] width 42 height 17
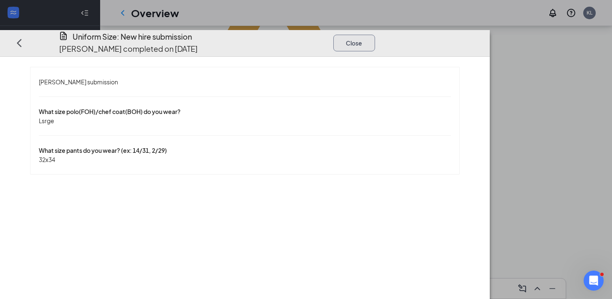
click at [375, 34] on button "Close" at bounding box center [354, 42] width 42 height 17
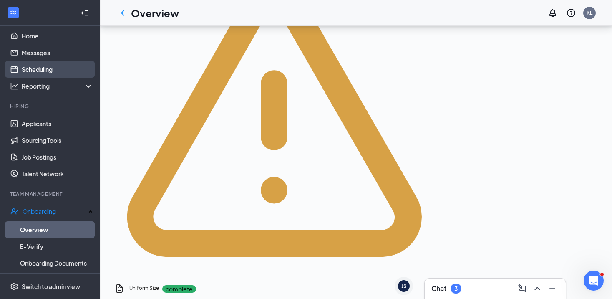
click at [67, 68] on link "Scheduling" at bounding box center [57, 69] width 71 height 17
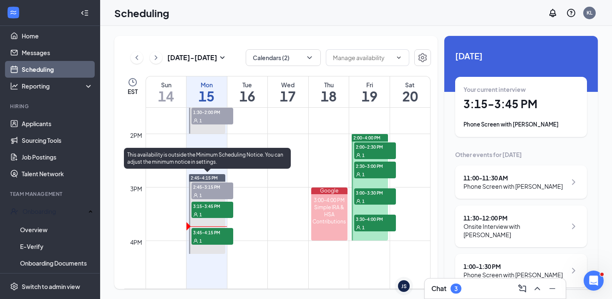
scroll to position [731, 0]
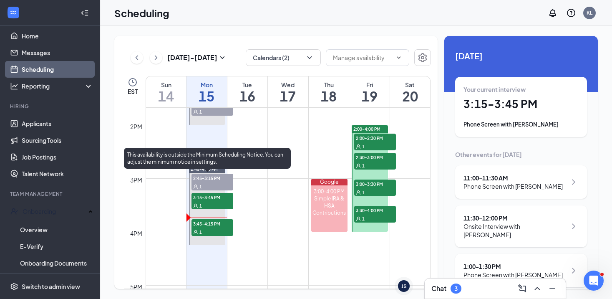
click at [199, 229] on span "1" at bounding box center [200, 232] width 3 height 6
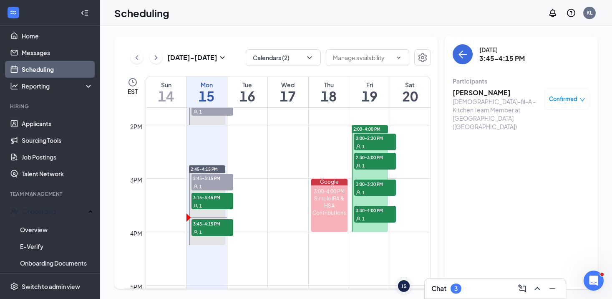
click at [465, 88] on h3 "[PERSON_NAME]" at bounding box center [497, 92] width 88 height 9
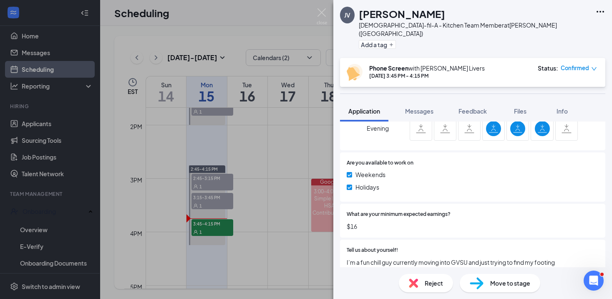
scroll to position [411, 0]
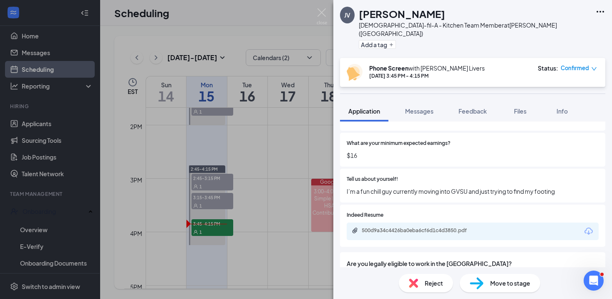
click at [316, 9] on div "JV Jacob Verhey Chick-fil-A - Kitchen Team Member at Walker (MI) Add a tag Phon…" at bounding box center [306, 149] width 612 height 299
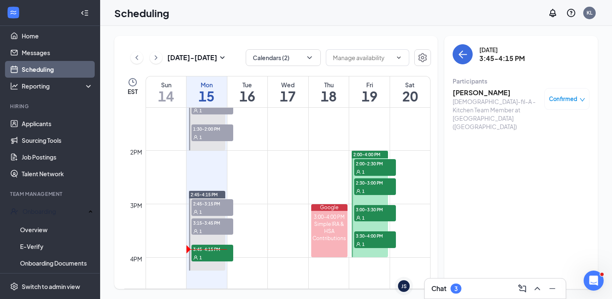
scroll to position [691, 0]
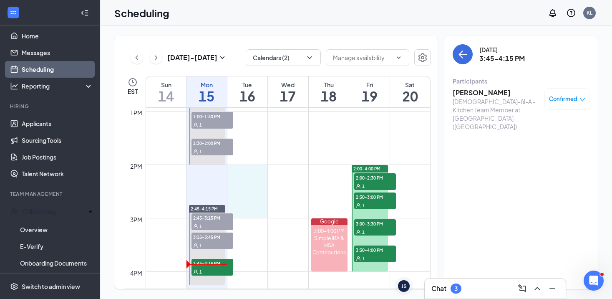
drag, startPoint x: 256, startPoint y: 166, endPoint x: 256, endPoint y: 207, distance: 41.3
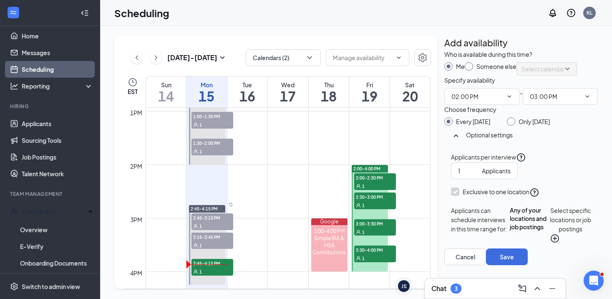
click at [523, 126] on div "Choose frequency Every Tuesday Only Tuesday, Sep 16" at bounding box center [521, 115] width 154 height 21
click at [513, 123] on input "Only Tuesday, Sep 16" at bounding box center [510, 120] width 6 height 6
radio input "true"
radio input "false"
click at [528, 265] on button "Save" at bounding box center [507, 256] width 42 height 17
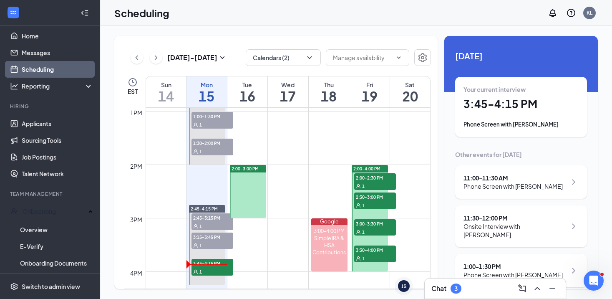
click at [461, 288] on div "3" at bounding box center [456, 288] width 11 height 10
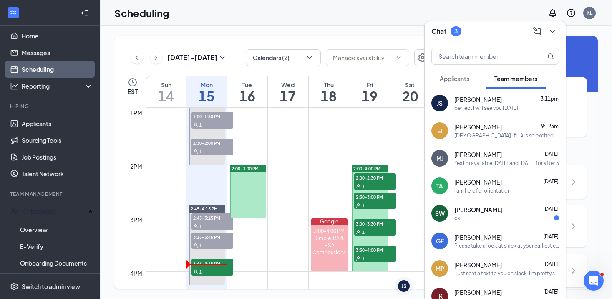
click at [458, 78] on span "Applicants" at bounding box center [455, 79] width 30 height 8
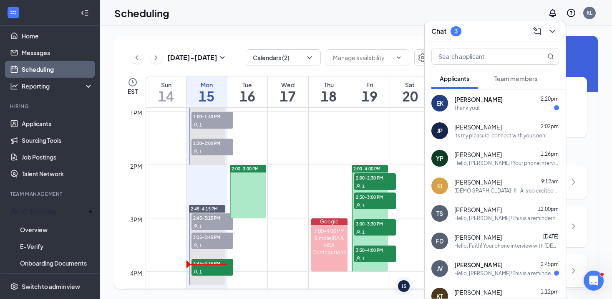
click at [479, 32] on div "Chat 3" at bounding box center [495, 31] width 128 height 13
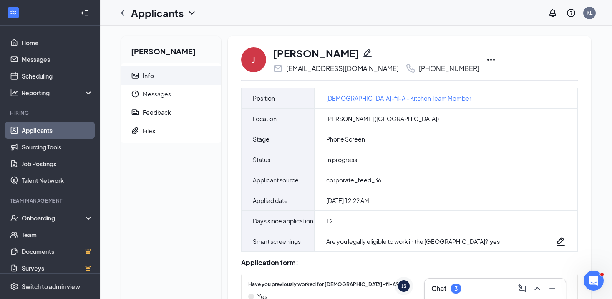
click at [486, 58] on icon "Ellipses" at bounding box center [491, 60] width 10 height 10
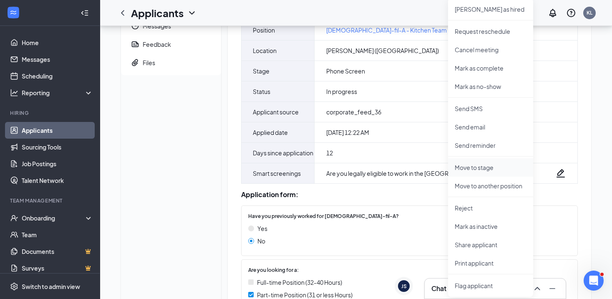
scroll to position [68, 0]
click at [472, 243] on p "Share applicant" at bounding box center [491, 244] width 72 height 8
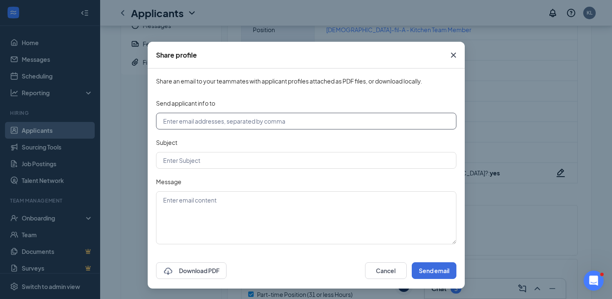
click at [244, 126] on input "text" at bounding box center [306, 121] width 300 height 17
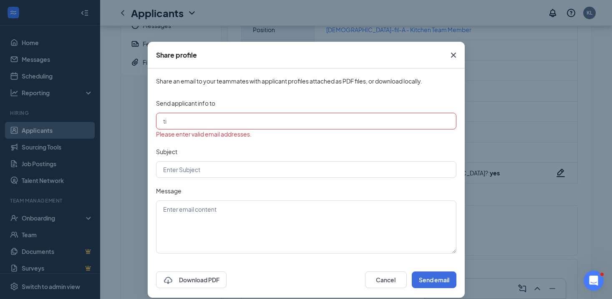
type input "tim.hiller@cfafranchisee.com"
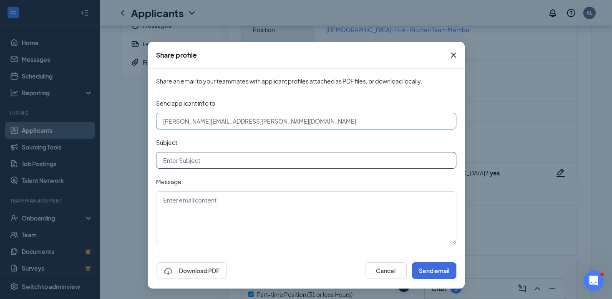
click at [204, 158] on input "text" at bounding box center [306, 160] width 300 height 17
type input "Applicant to be shared to Alpine!"
click at [175, 193] on textarea at bounding box center [306, 217] width 300 height 53
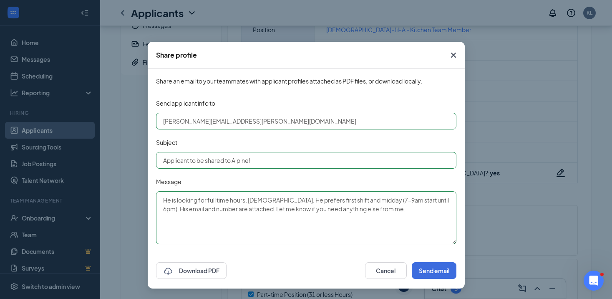
click at [245, 199] on textarea "He is looking for full time hours, 19 years old. He prefers first shift and mid…" at bounding box center [306, 217] width 300 height 53
click at [276, 201] on textarea "He is looking for full time hours(35 hours), 19 years old. He prefers first shi…" at bounding box center [306, 217] width 300 height 53
click at [425, 210] on textarea "He is looking for full time hours(35 hours), and is 19 years old. He prefers fi…" at bounding box center [306, 217] width 300 height 53
click at [192, 206] on textarea "He is looking for full time hours(35 hours), and is 19 years old. He prefers fi…" at bounding box center [306, 217] width 300 height 53
click at [333, 219] on textarea "He is looking for full time hours(35 hours), and is 19 years old. He prefers fi…" at bounding box center [306, 217] width 300 height 53
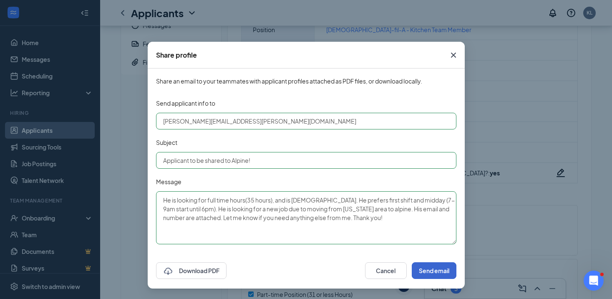
type textarea "He is looking for full time hours(35 hours), and is 19 years old. He prefers fi…"
click at [424, 271] on button "Send email" at bounding box center [434, 270] width 45 height 17
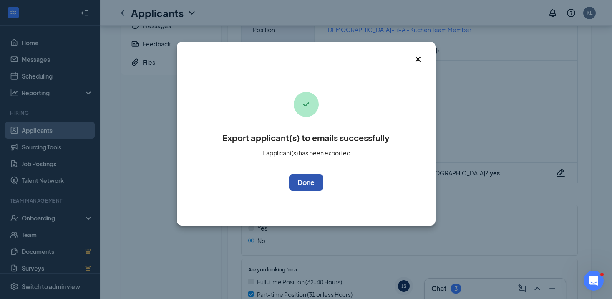
click at [312, 182] on button "OK" at bounding box center [306, 182] width 34 height 17
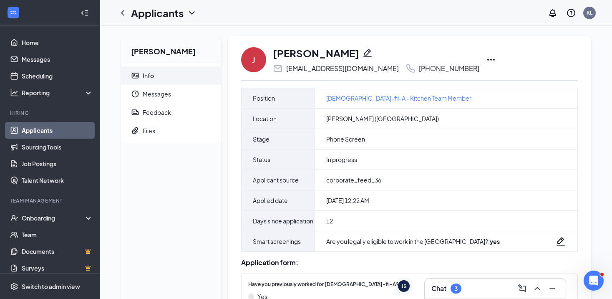
click at [59, 137] on link "Applicants" at bounding box center [57, 130] width 71 height 17
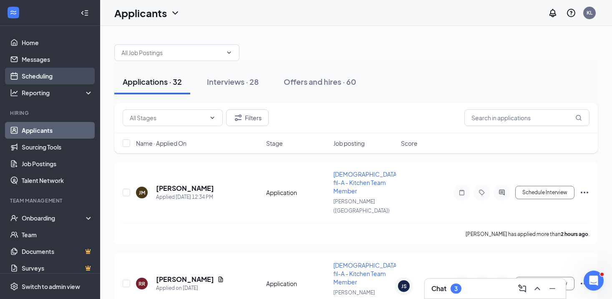
click at [70, 78] on link "Scheduling" at bounding box center [57, 76] width 71 height 17
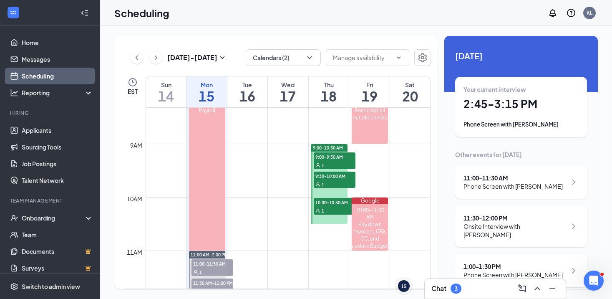
scroll to position [417, 0]
